Goal: Information Seeking & Learning: Find specific fact

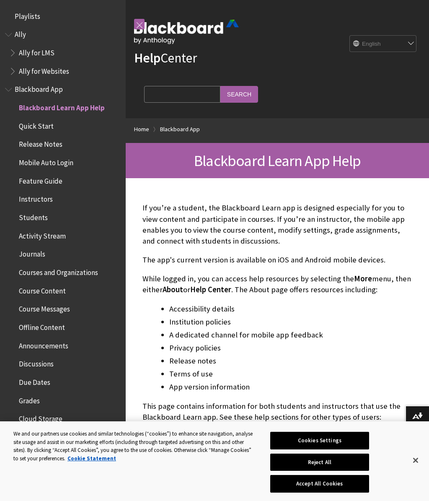
scroll to position [87, 0]
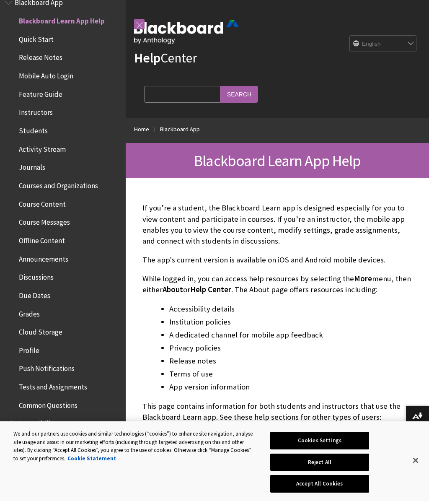
click at [176, 94] on input "Search Query" at bounding box center [182, 94] width 76 height 16
type input "G"
type input "Forgot"
click at [221, 91] on input "Search" at bounding box center [240, 94] width 38 height 16
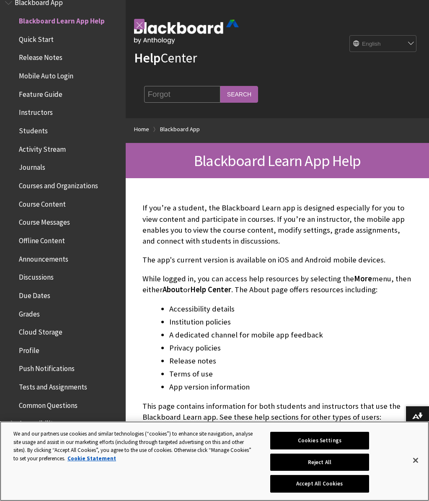
click at [341, 487] on button "Accept All Cookies" at bounding box center [320, 484] width 99 height 18
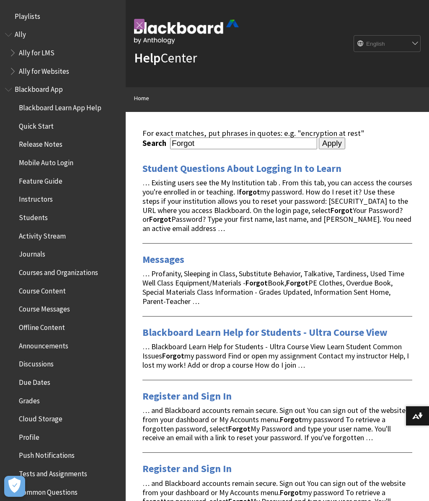
click at [320, 172] on link "Student Questions About Logging In to Learn" at bounding box center [242, 168] width 199 height 13
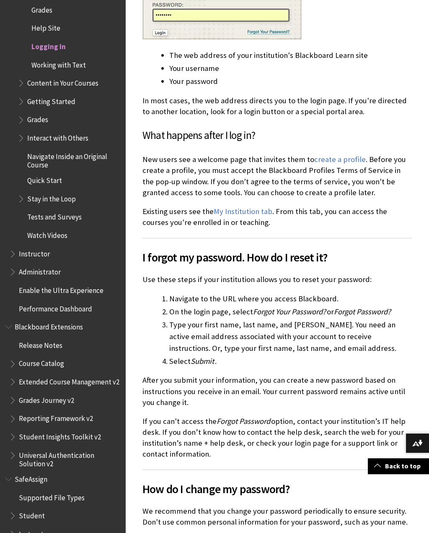
scroll to position [468, 0]
